Goal: Information Seeking & Learning: Learn about a topic

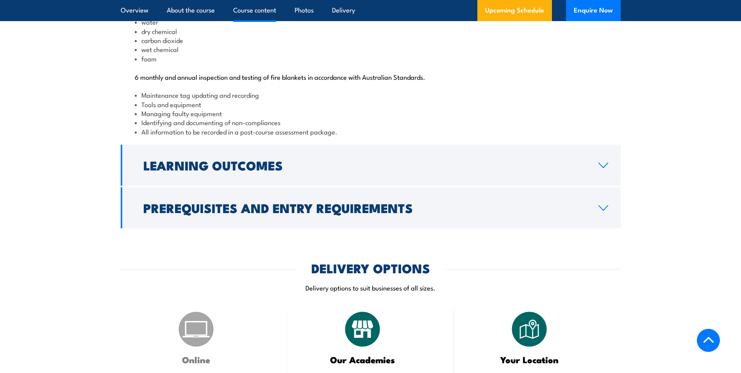
scroll to position [859, 0]
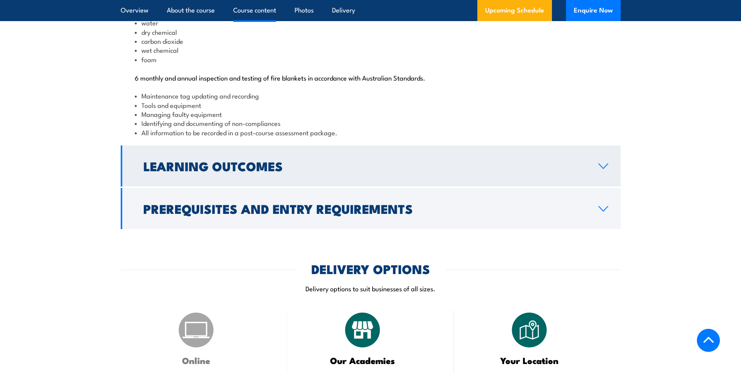
click at [602, 169] on icon at bounding box center [603, 166] width 11 height 6
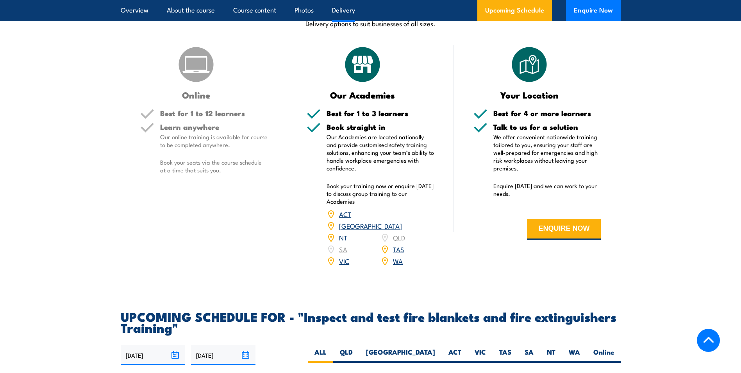
scroll to position [1015, 0]
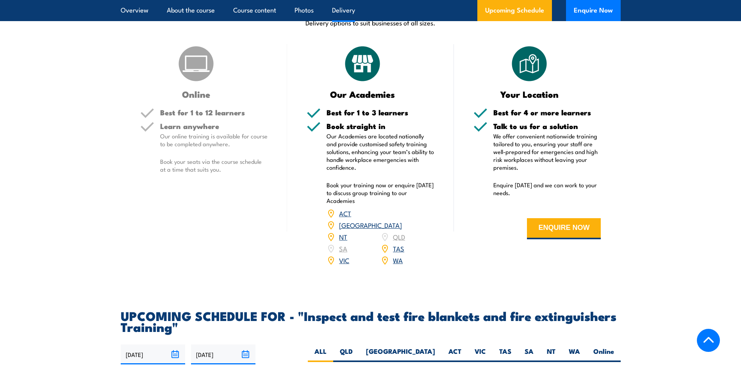
click at [397, 253] on div "ACT [GEOGRAPHIC_DATA] NT [GEOGRAPHIC_DATA] SA TAS [GEOGRAPHIC_DATA] [GEOGRAPHIC…" at bounding box center [380, 236] width 108 height 59
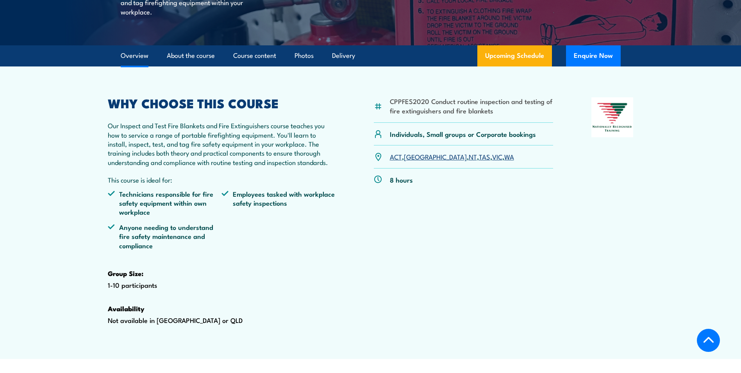
scroll to position [234, 0]
